Goal: Task Accomplishment & Management: Complete application form

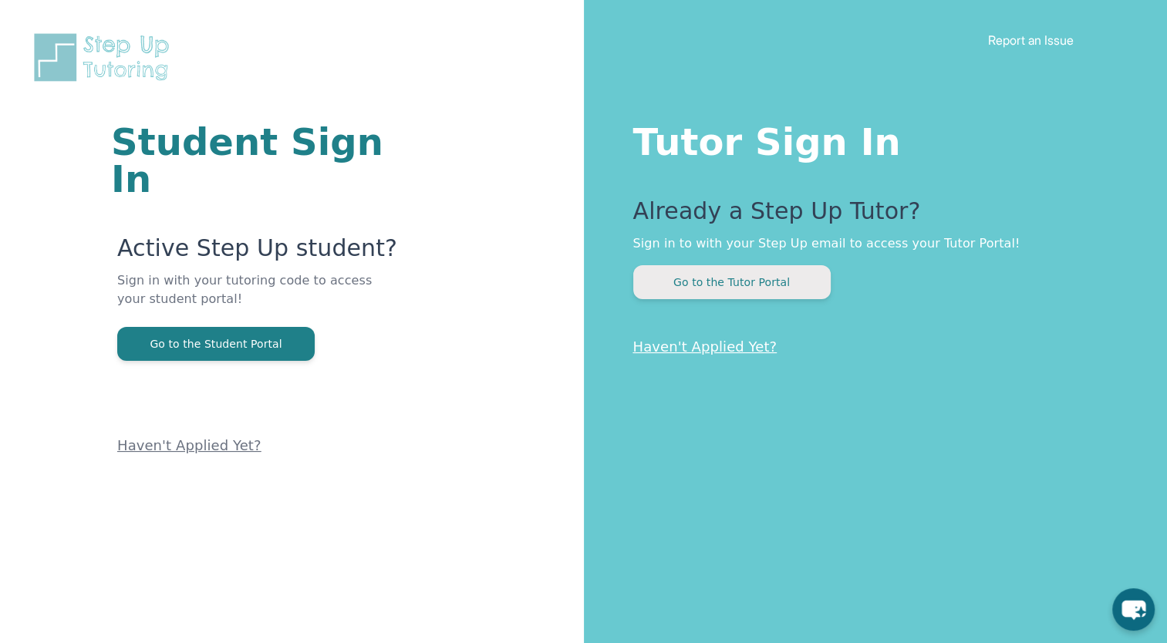
click at [679, 281] on button "Go to the Tutor Portal" at bounding box center [731, 282] width 197 height 34
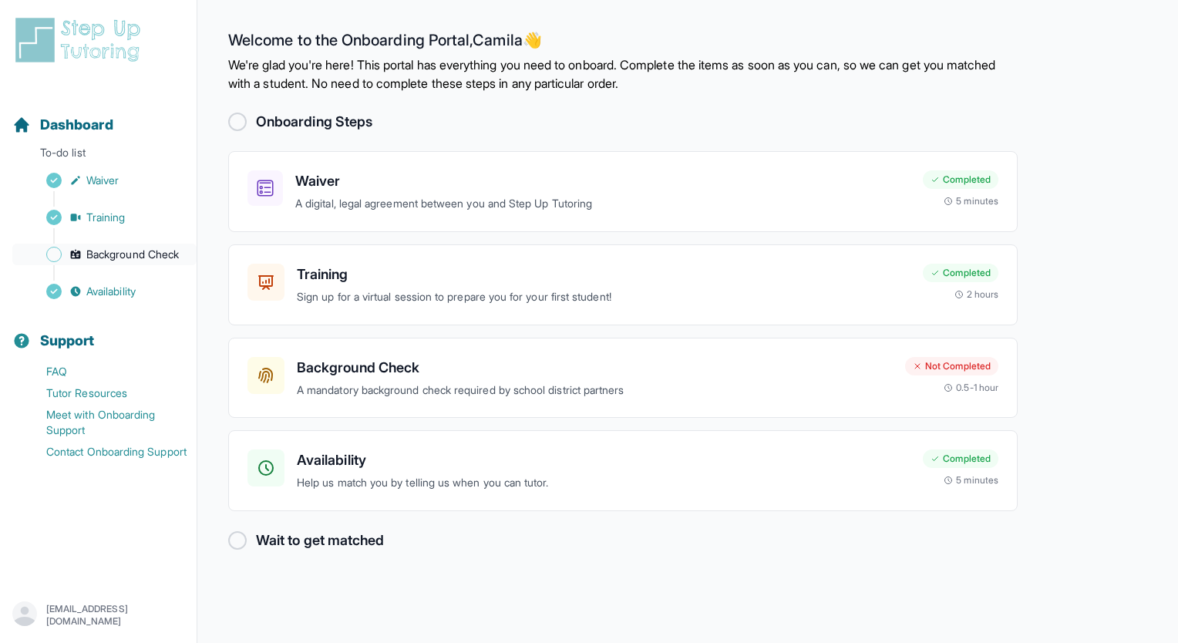
click at [114, 255] on span "Background Check" at bounding box center [132, 254] width 93 height 15
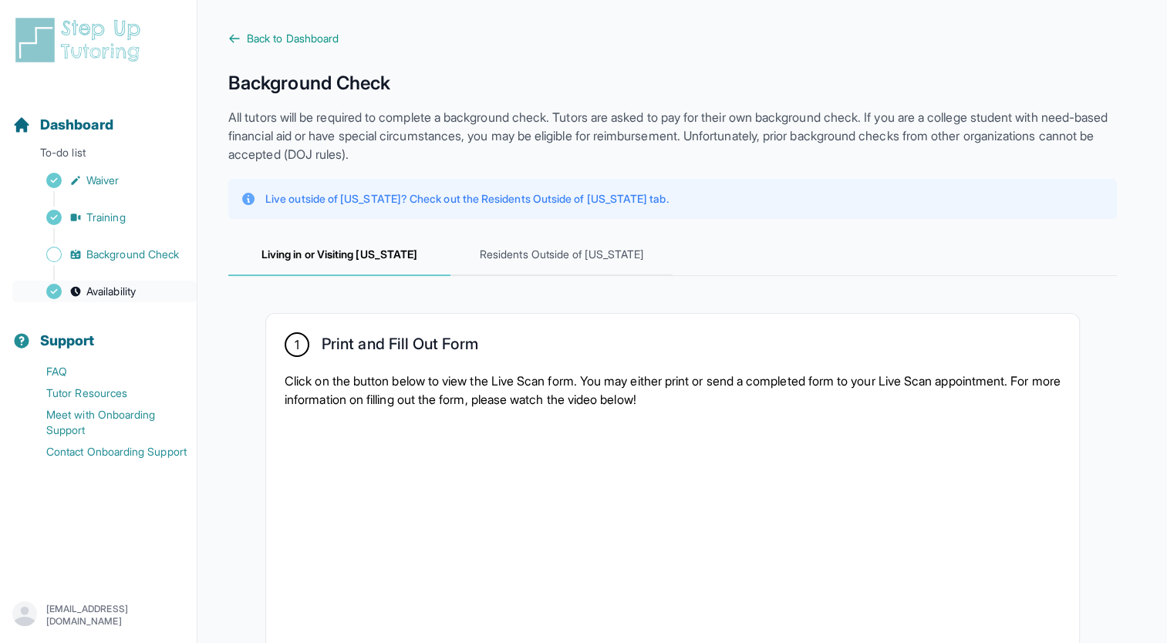
click at [148, 296] on link "Availability" at bounding box center [104, 292] width 184 height 22
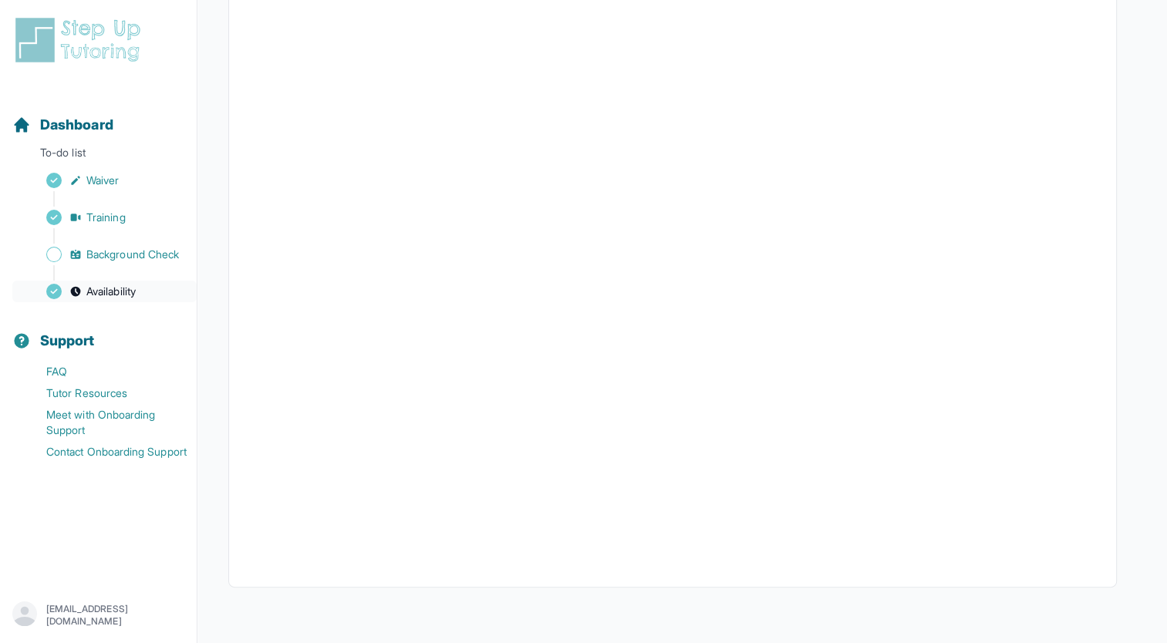
scroll to position [252, 0]
click at [119, 257] on span "Background Check" at bounding box center [132, 254] width 93 height 15
